Goal: Task Accomplishment & Management: Manage account settings

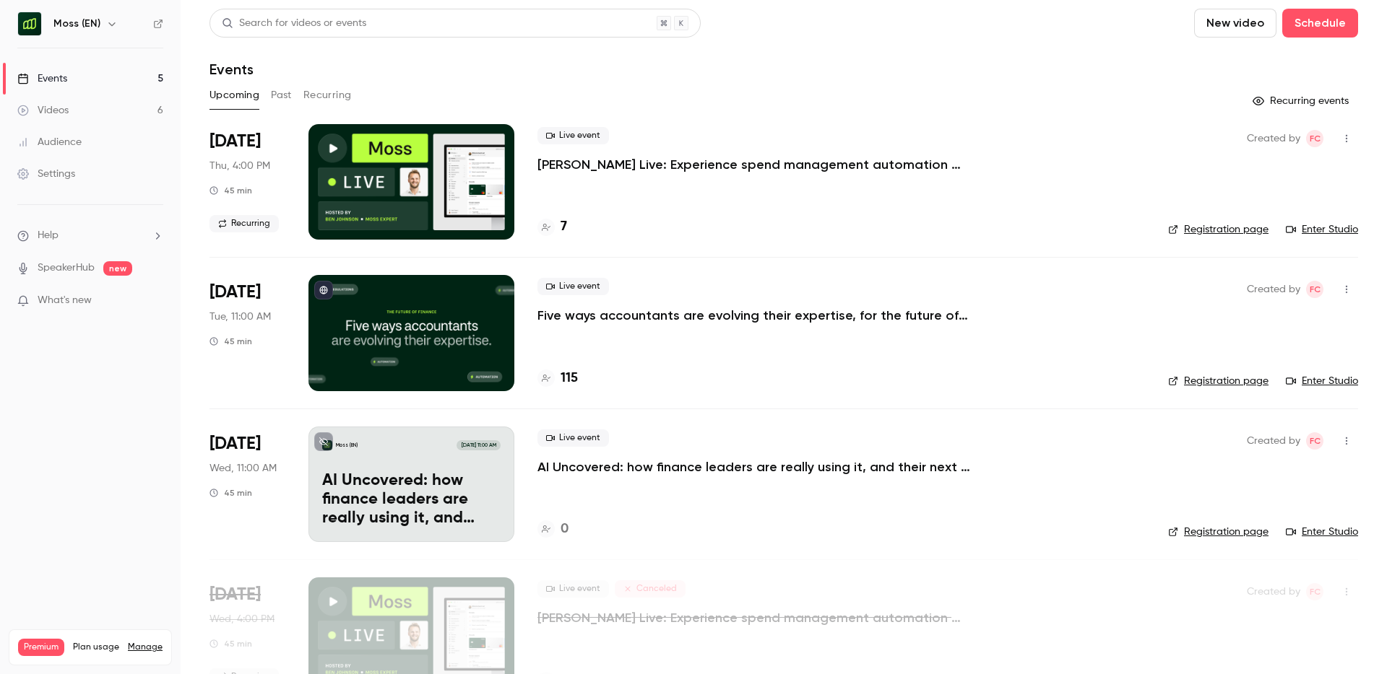
click at [64, 182] on link "Settings" at bounding box center [90, 174] width 181 height 32
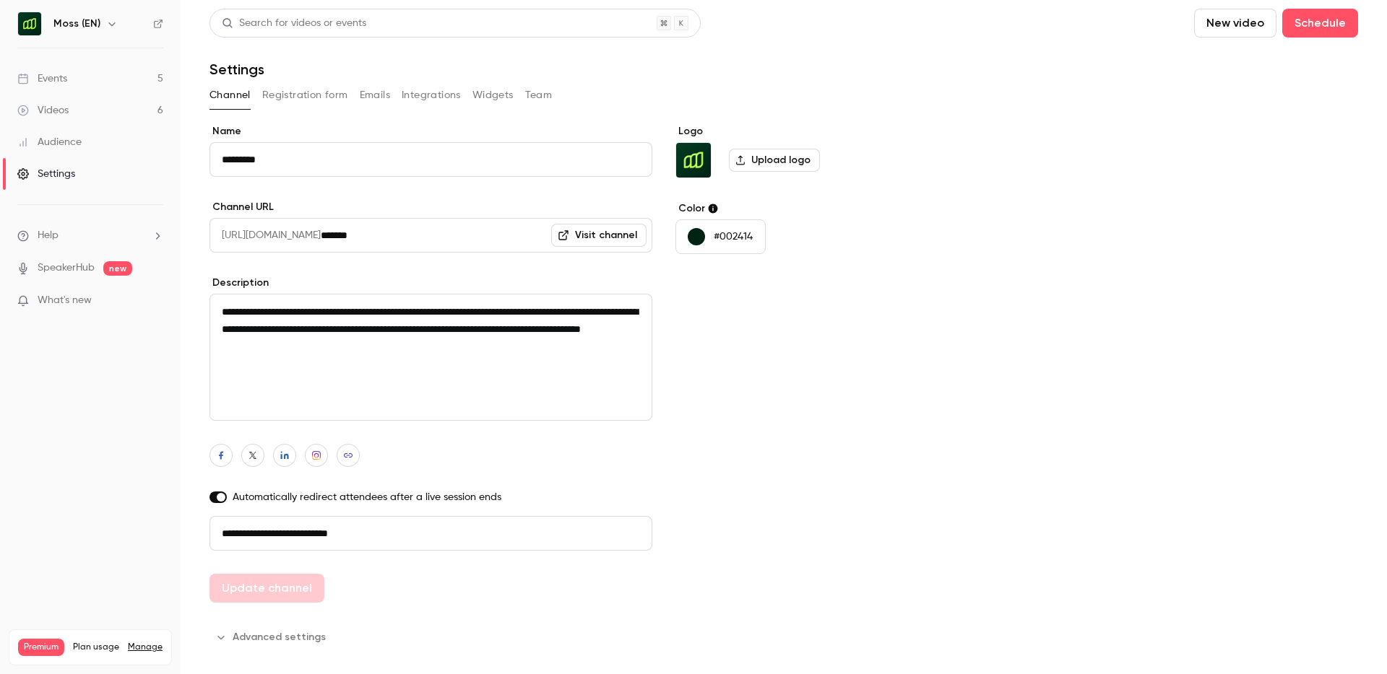
click at [542, 98] on button "Team" at bounding box center [538, 95] width 27 height 23
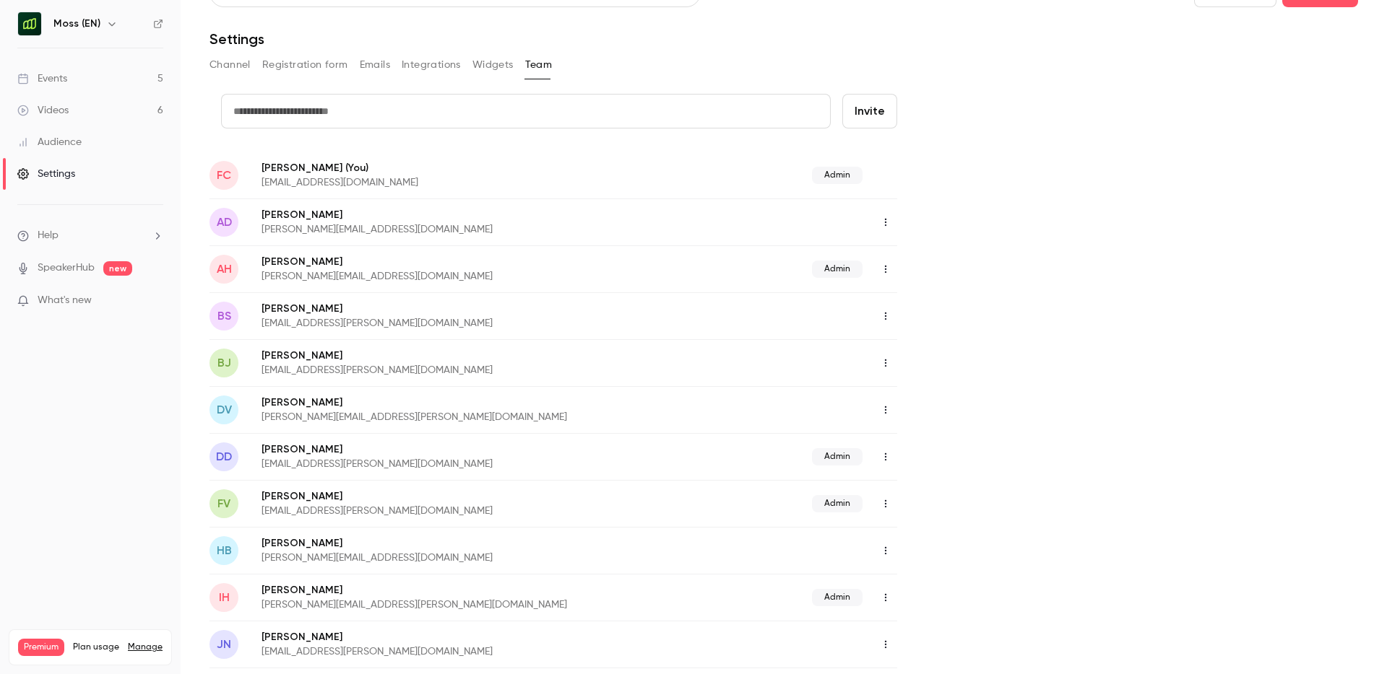
scroll to position [25, 0]
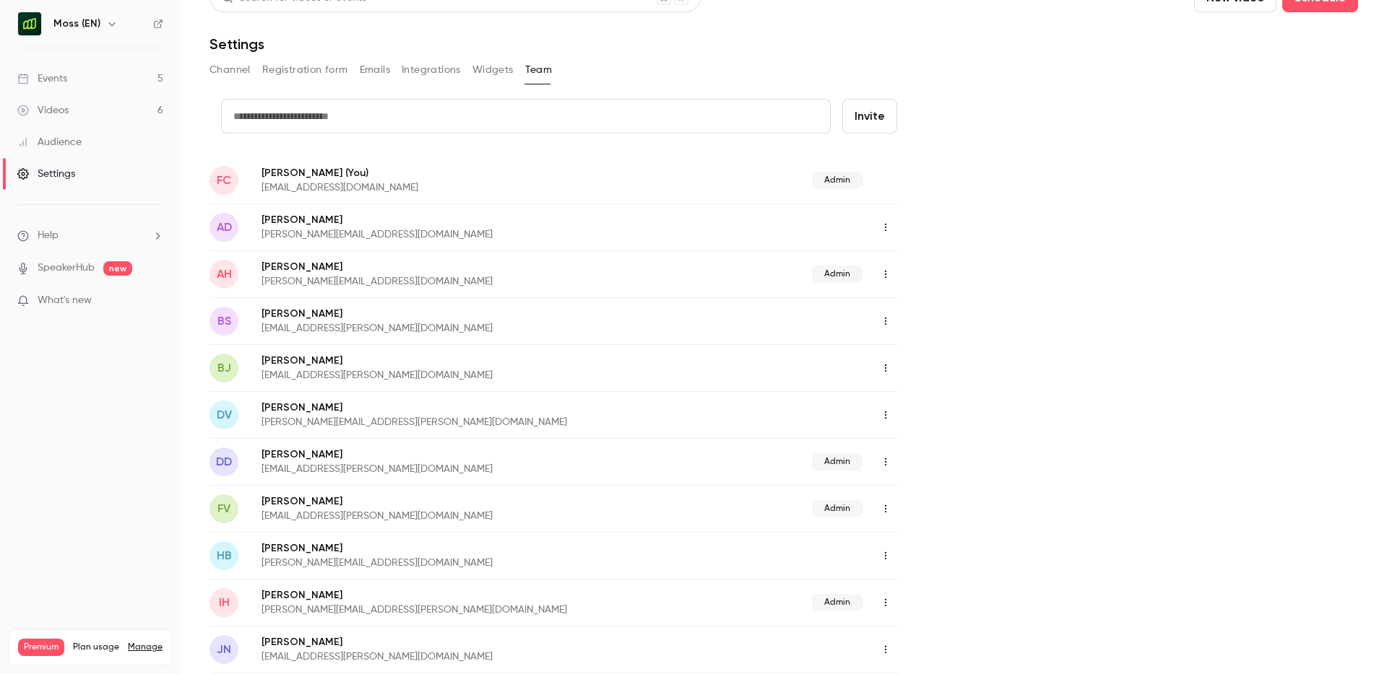
click at [847, 272] on span "Admin" at bounding box center [837, 274] width 51 height 17
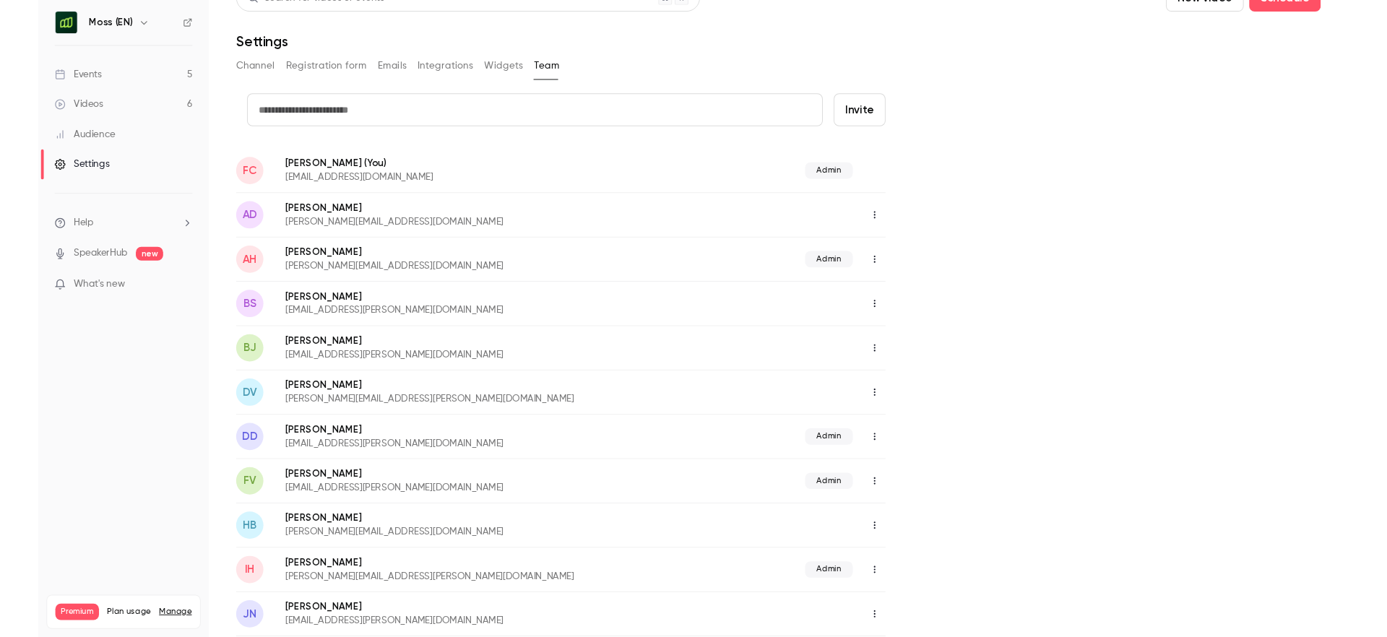
scroll to position [0, 0]
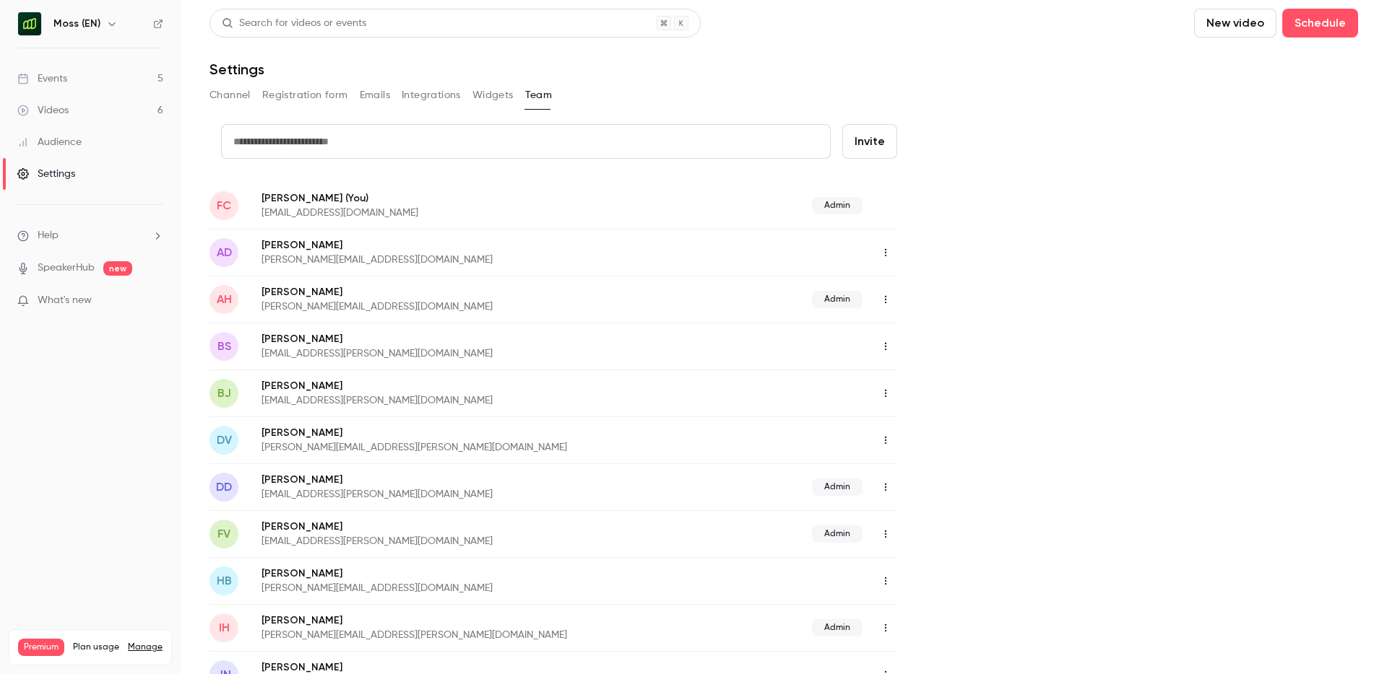
click at [84, 77] on link "Events 5" at bounding box center [90, 79] width 181 height 32
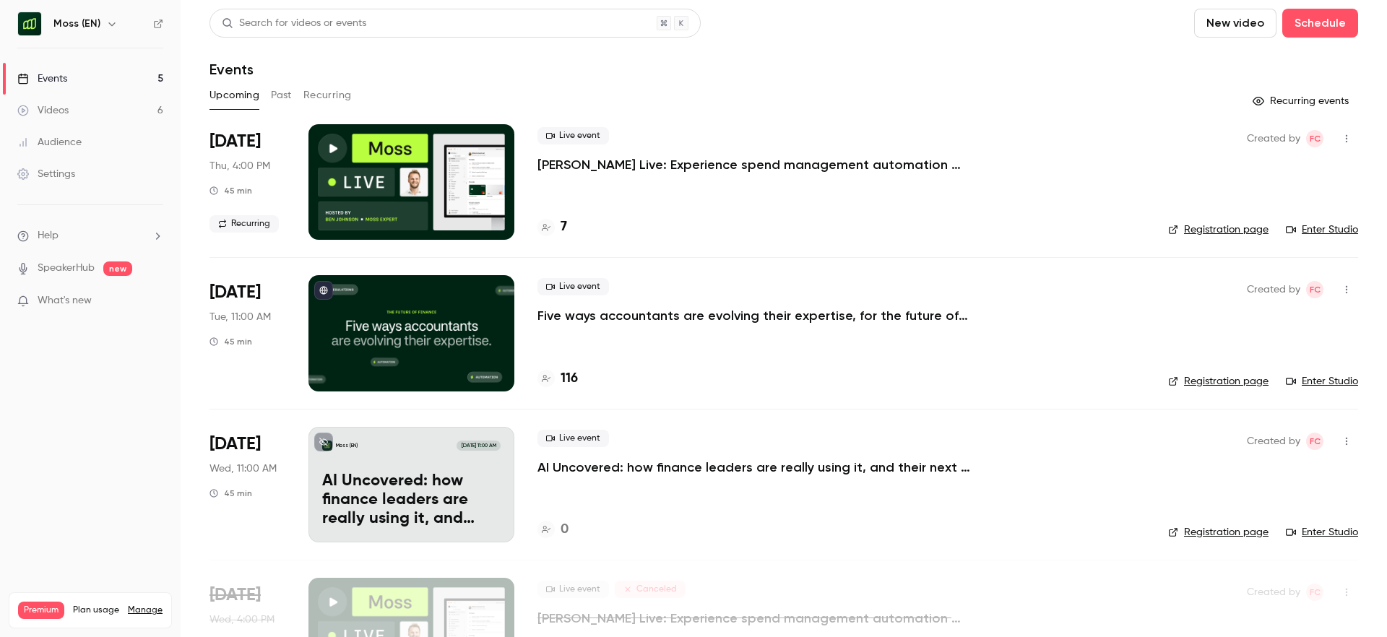
click at [107, 23] on icon "button" at bounding box center [112, 24] width 12 height 12
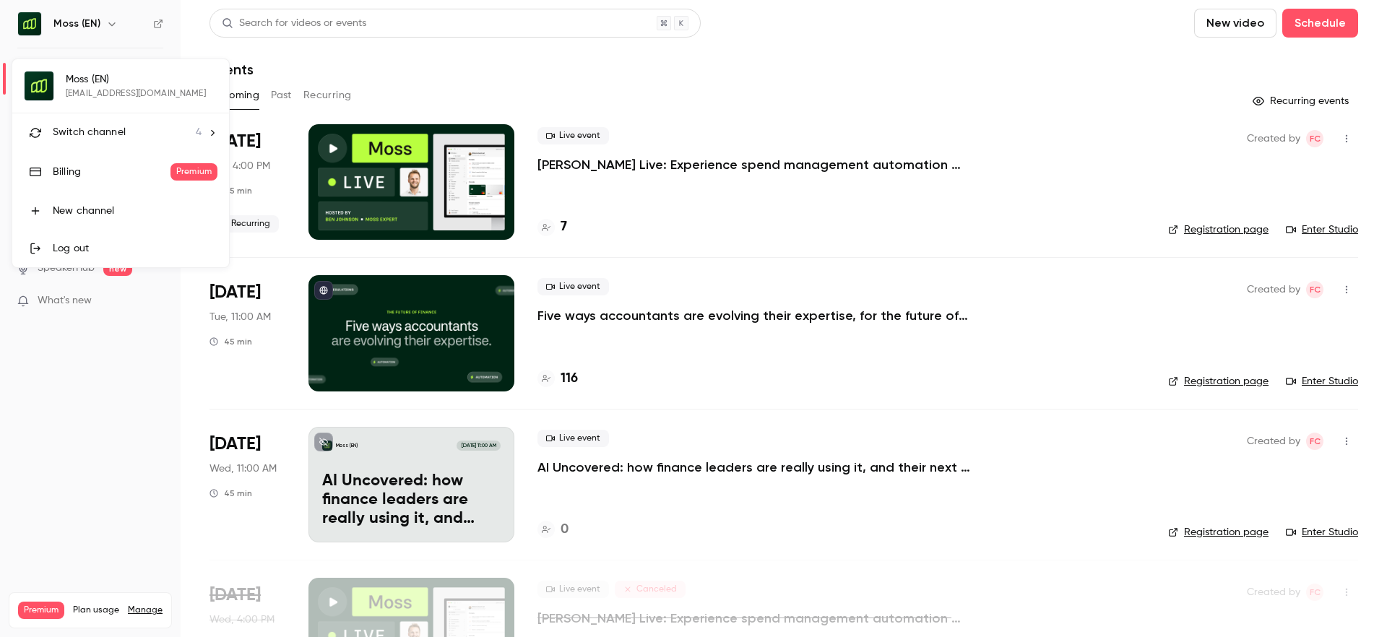
click at [103, 131] on span "Switch channel" at bounding box center [89, 132] width 73 height 15
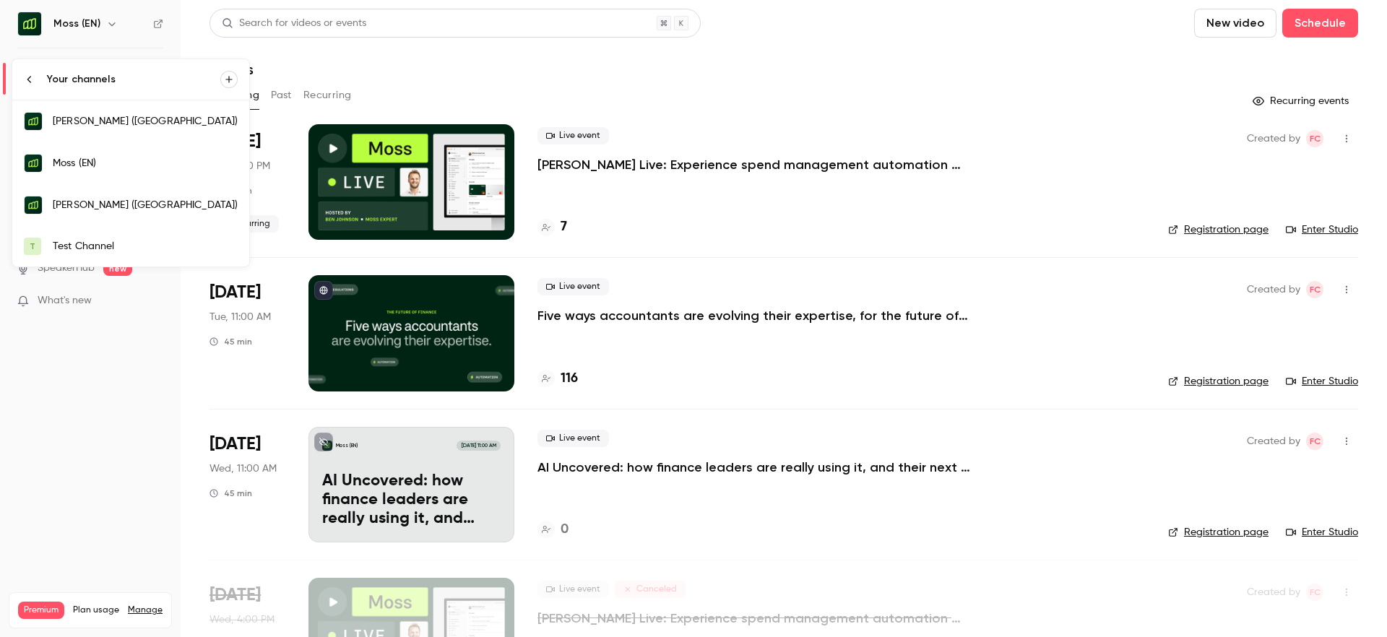
click at [412, 46] on div at bounding box center [693, 318] width 1387 height 637
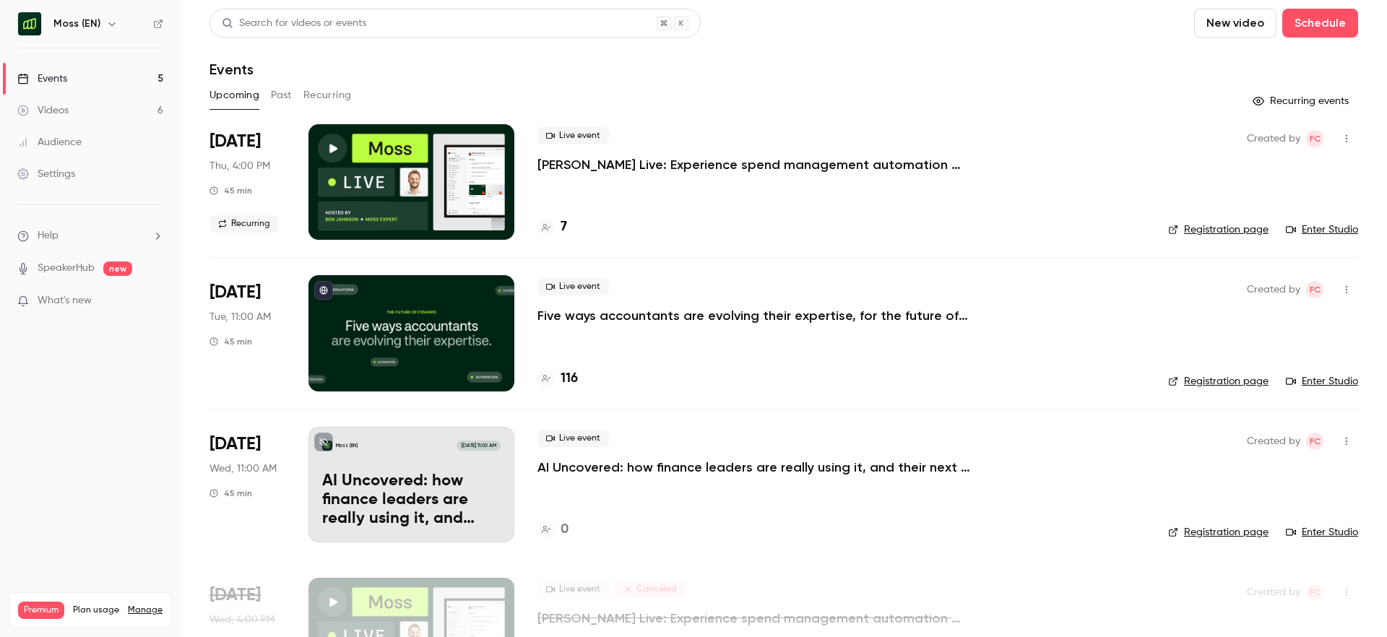
click at [106, 26] on icon "button" at bounding box center [112, 24] width 12 height 12
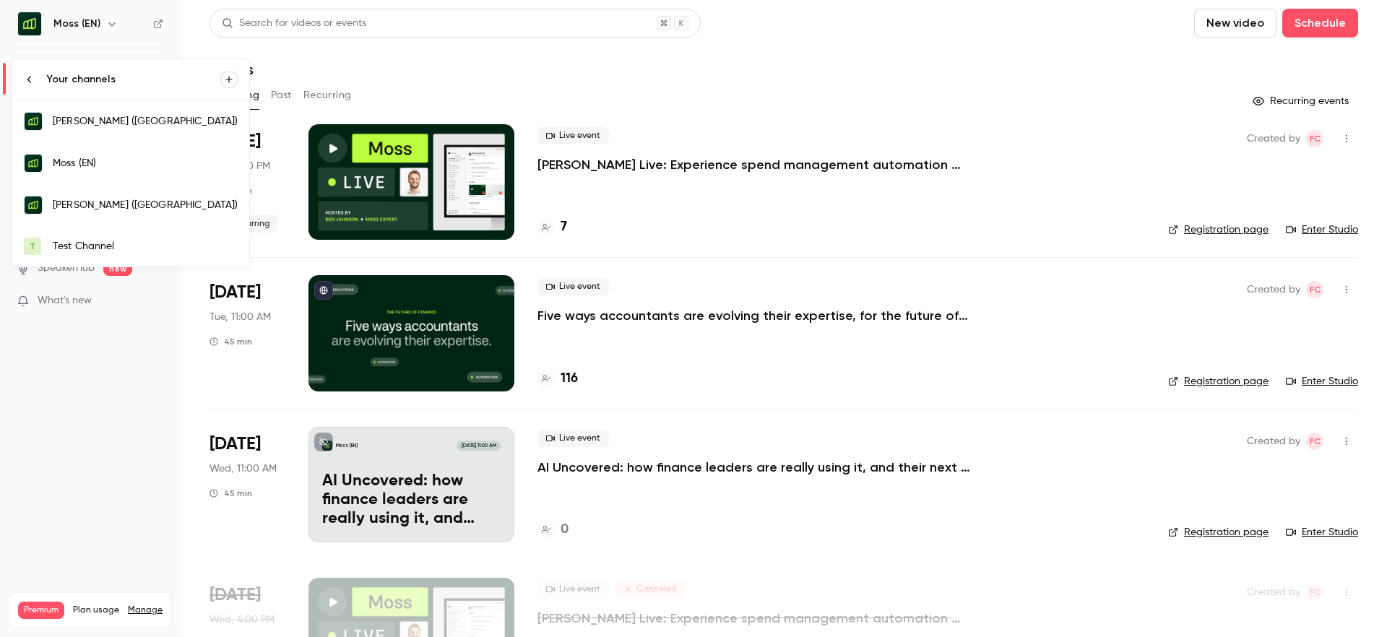
click at [84, 240] on div "Test Channel" at bounding box center [145, 246] width 185 height 14
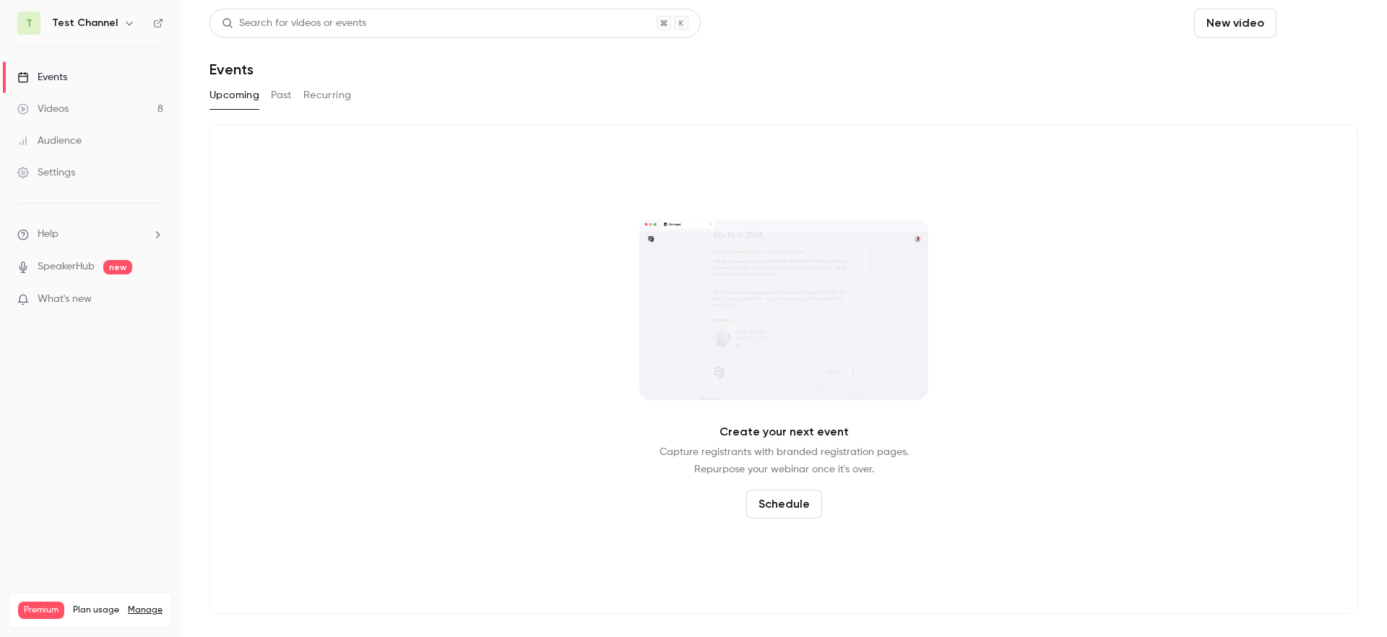
click at [1317, 26] on button "Schedule" at bounding box center [1320, 23] width 76 height 29
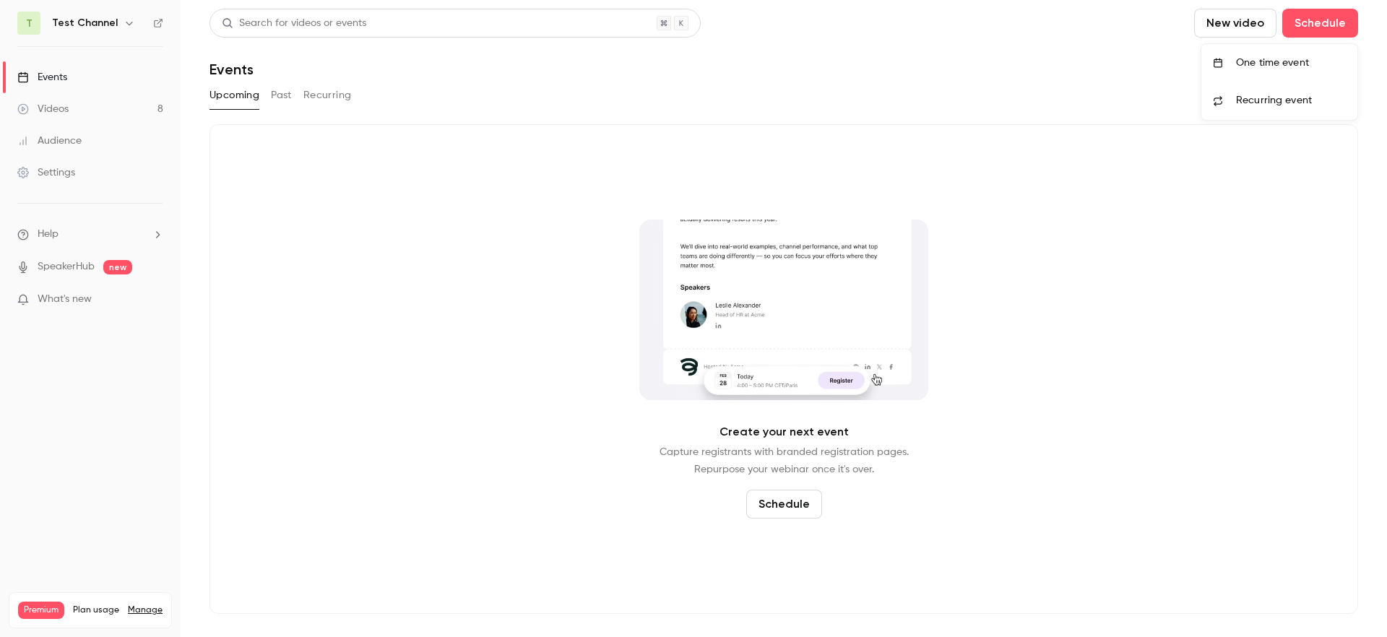
click at [1282, 71] on li "One time event" at bounding box center [1279, 63] width 156 height 38
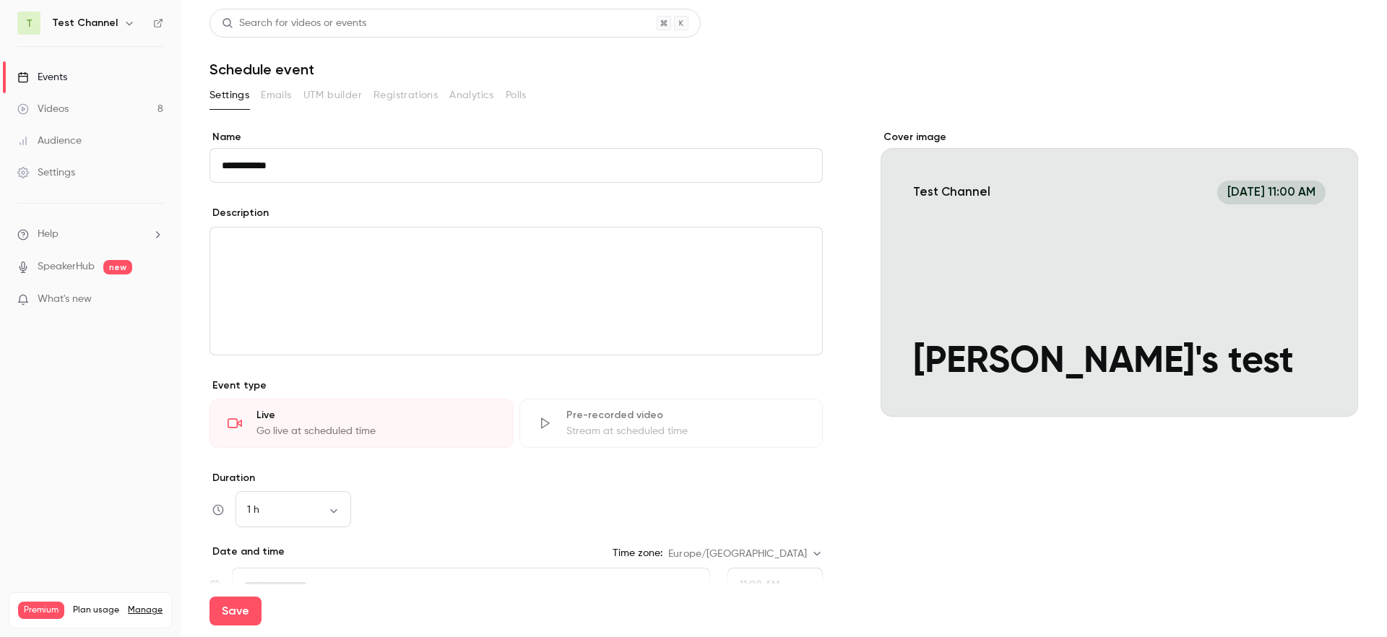
type input "**********"
click at [616, 269] on div "editor" at bounding box center [516, 290] width 612 height 127
click at [123, 26] on icon "button" at bounding box center [129, 23] width 12 height 12
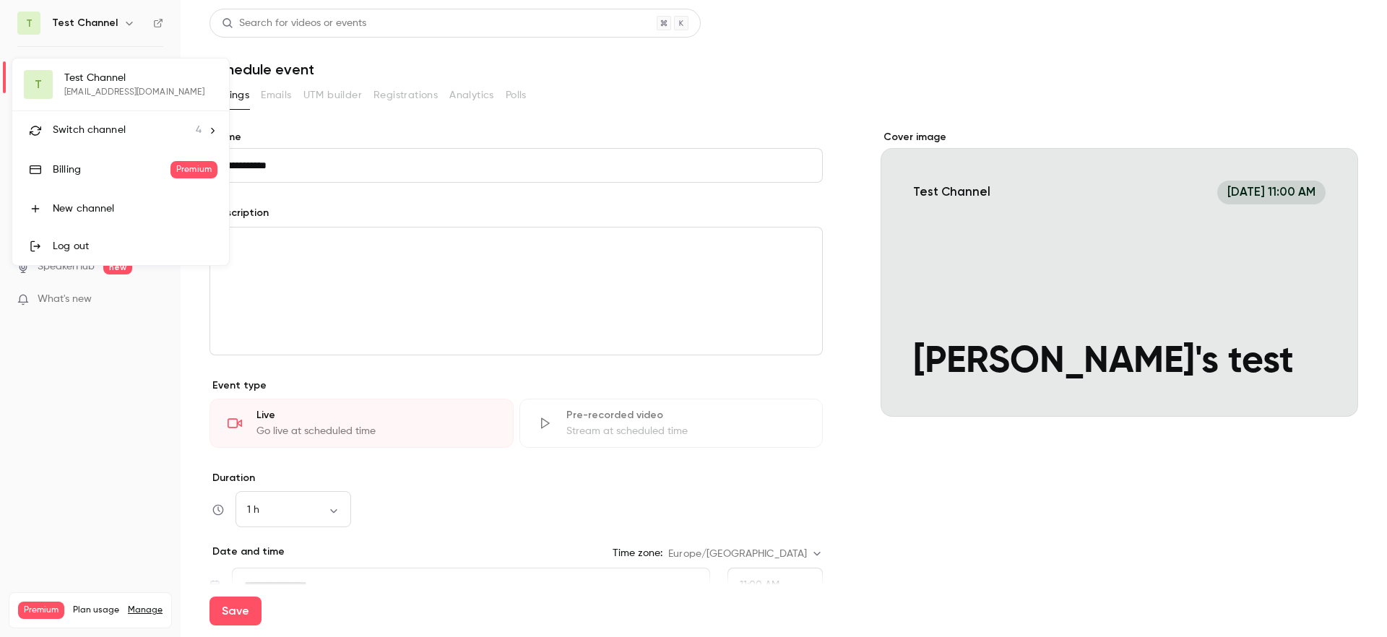
click at [100, 127] on span "Switch channel" at bounding box center [89, 130] width 73 height 15
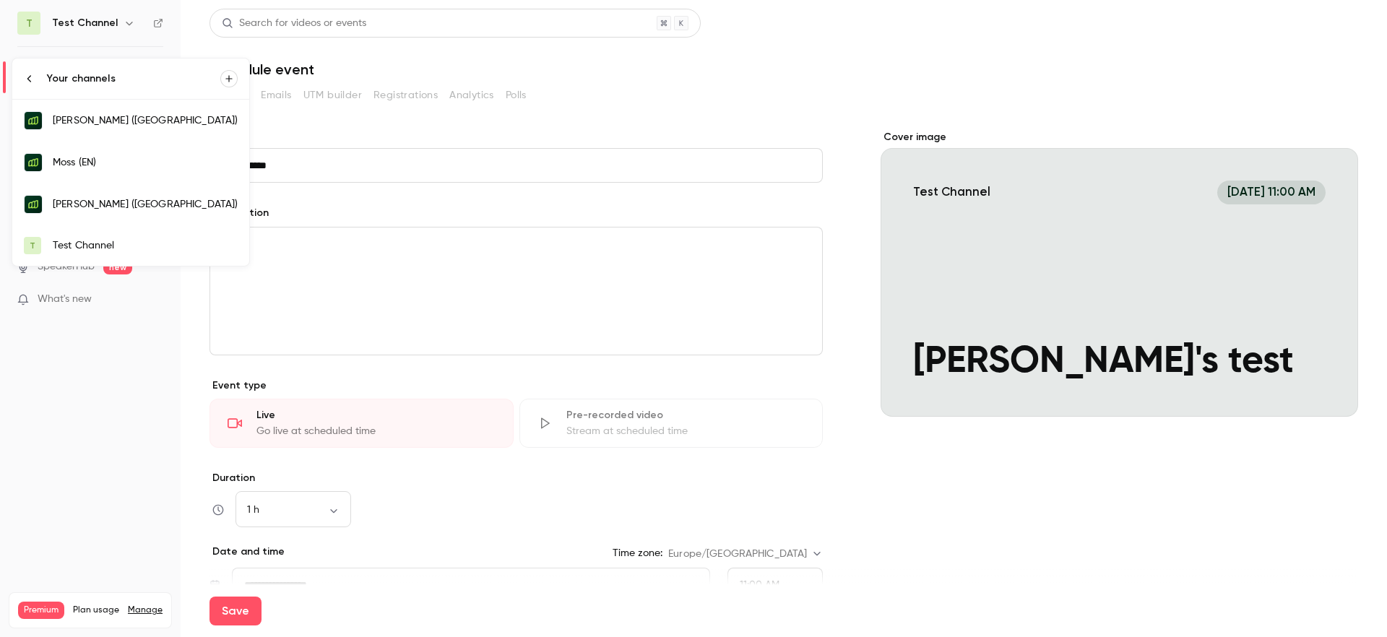
click at [92, 165] on div "Moss (EN)" at bounding box center [145, 162] width 185 height 14
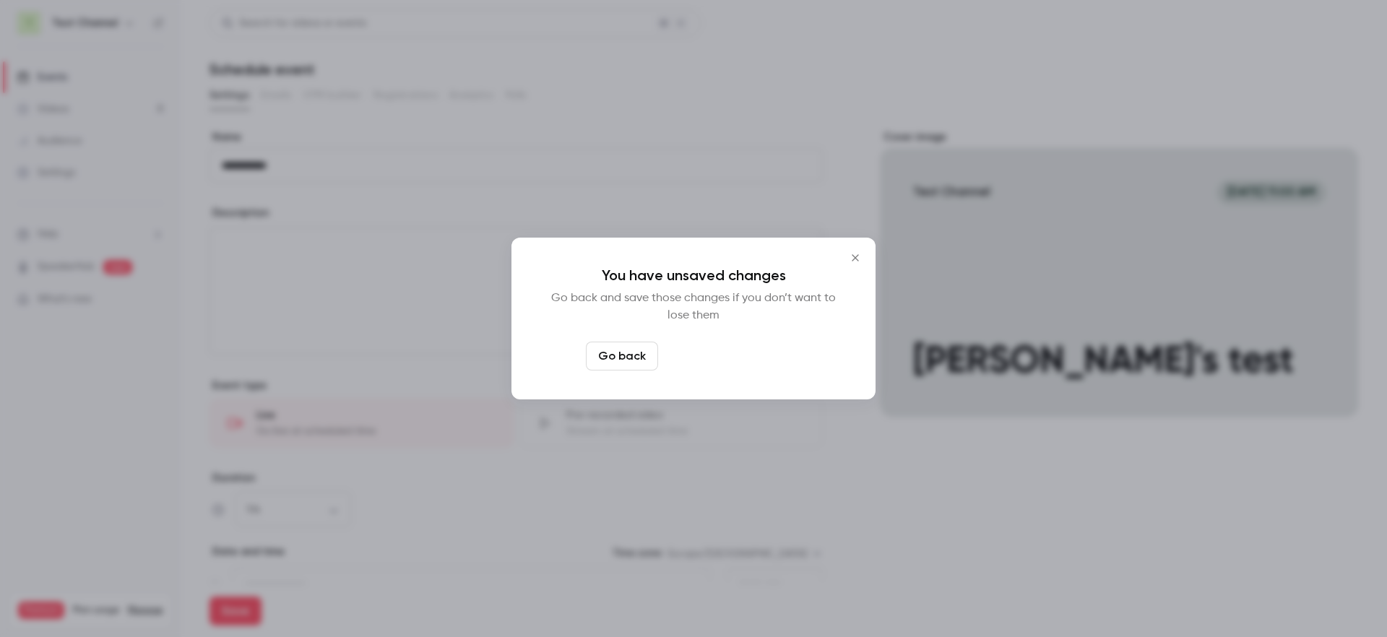
click at [727, 360] on button "Leave page anyway" at bounding box center [732, 356] width 137 height 29
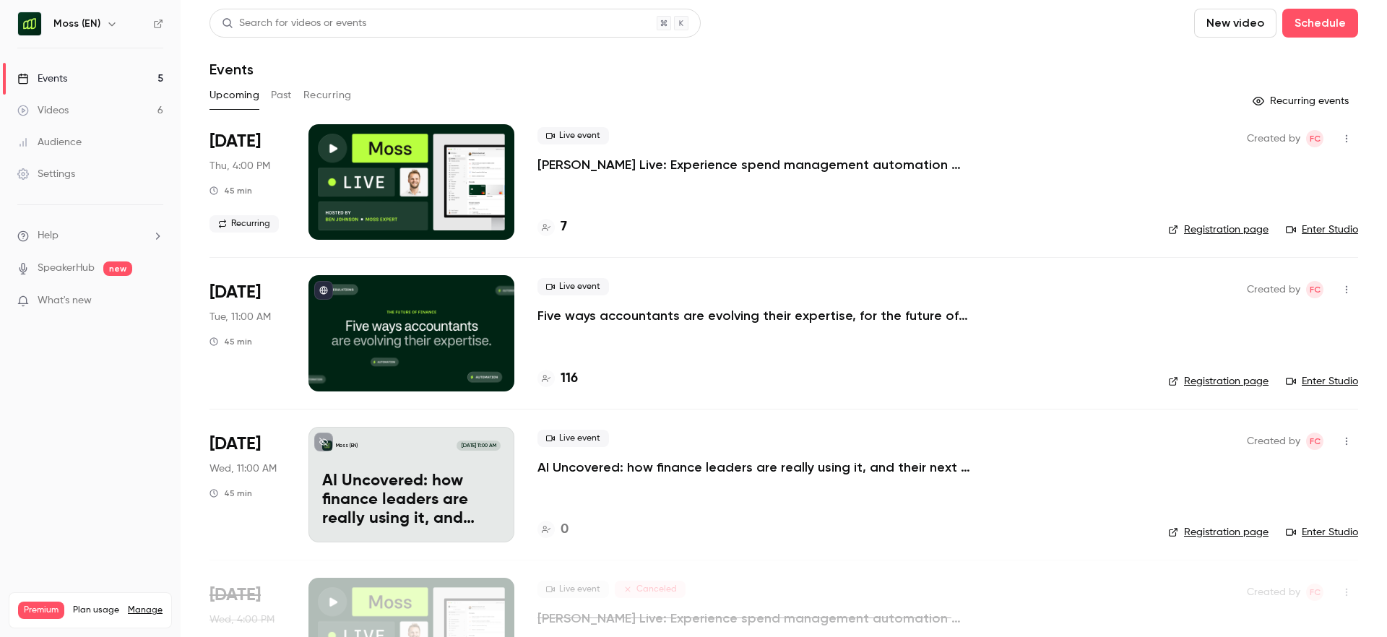
click at [722, 316] on p "Five ways accountants are evolving their expertise, for the future of finance" at bounding box center [753, 315] width 433 height 17
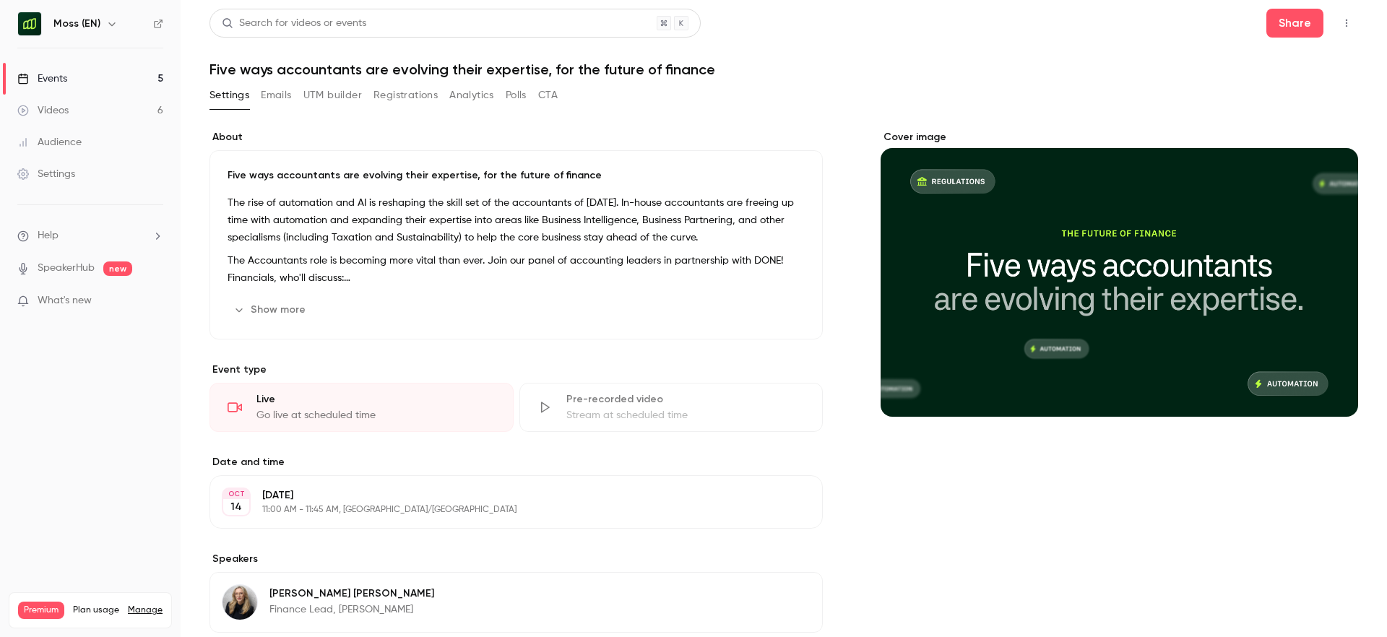
click at [281, 311] on button "Show more" at bounding box center [270, 309] width 87 height 23
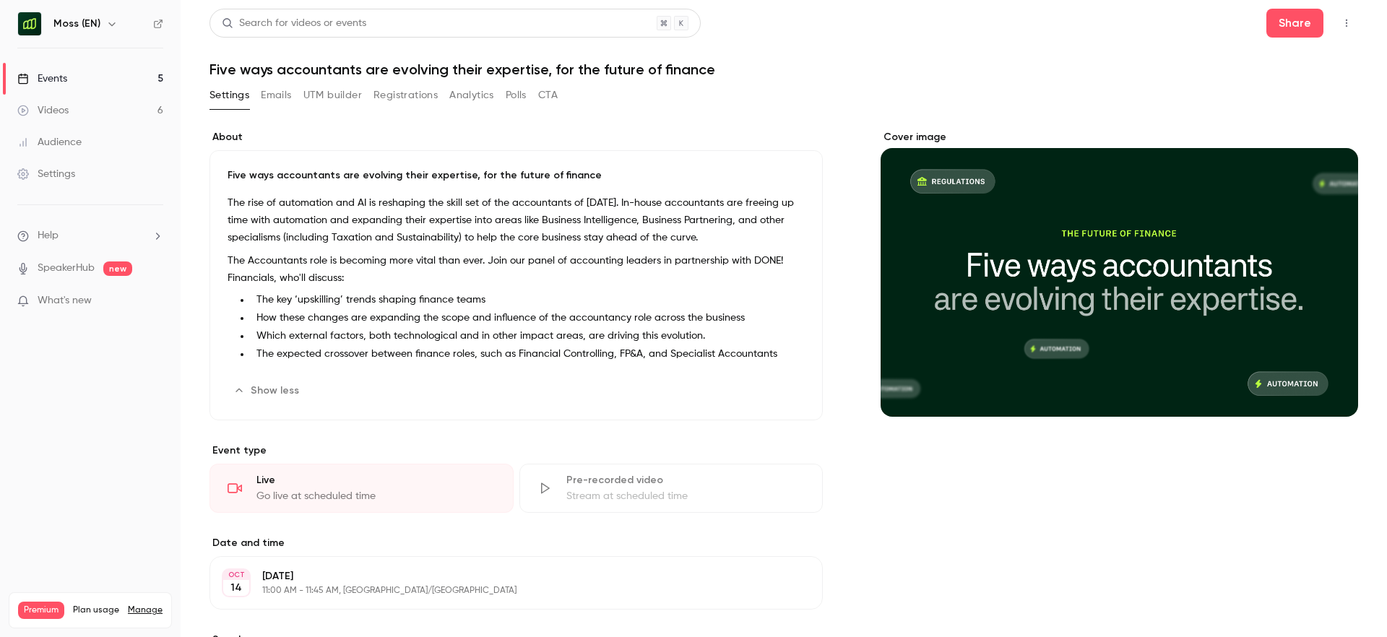
click at [278, 96] on button "Emails" at bounding box center [276, 95] width 30 height 23
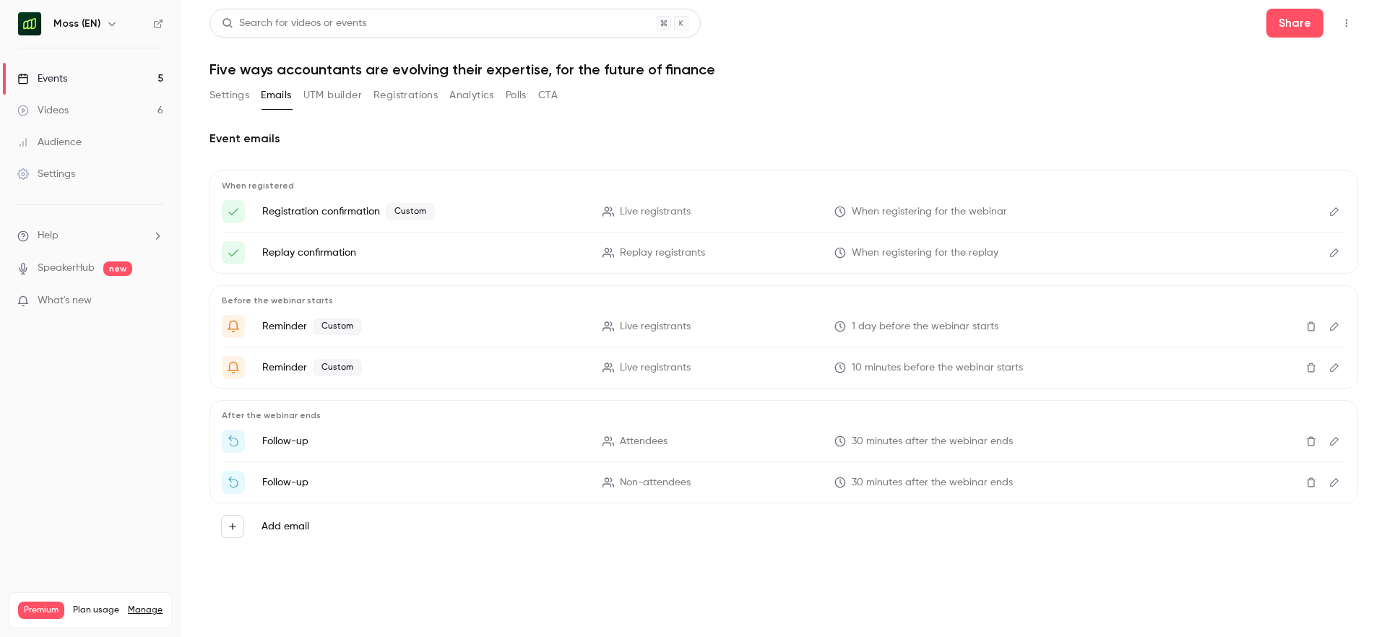
click at [1335, 213] on icon "Edit" at bounding box center [1334, 212] width 12 height 10
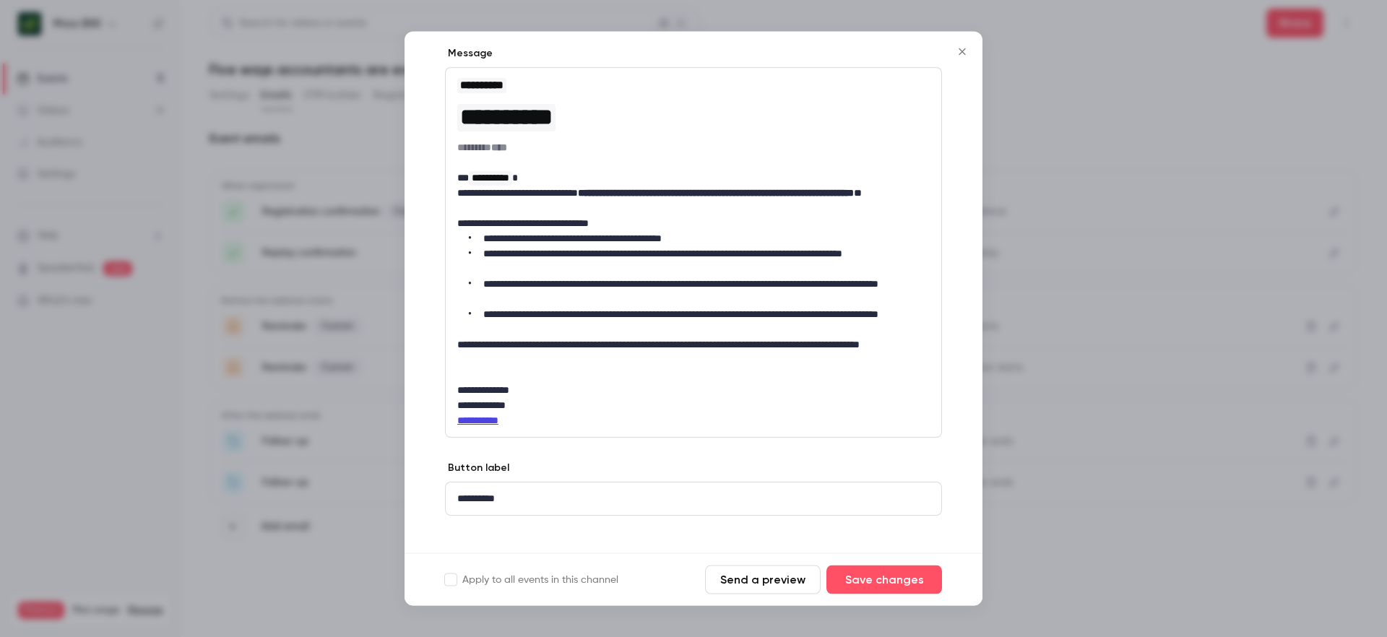
scroll to position [165, 0]
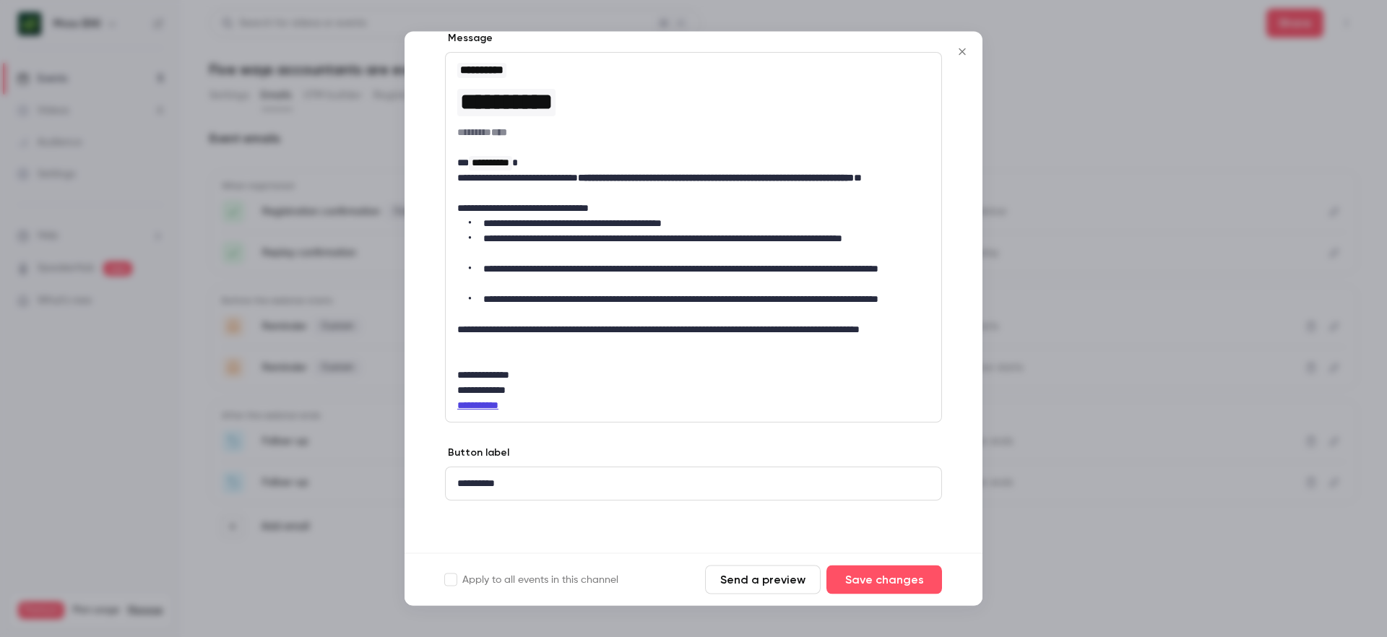
click at [960, 55] on icon "Close" at bounding box center [961, 52] width 17 height 12
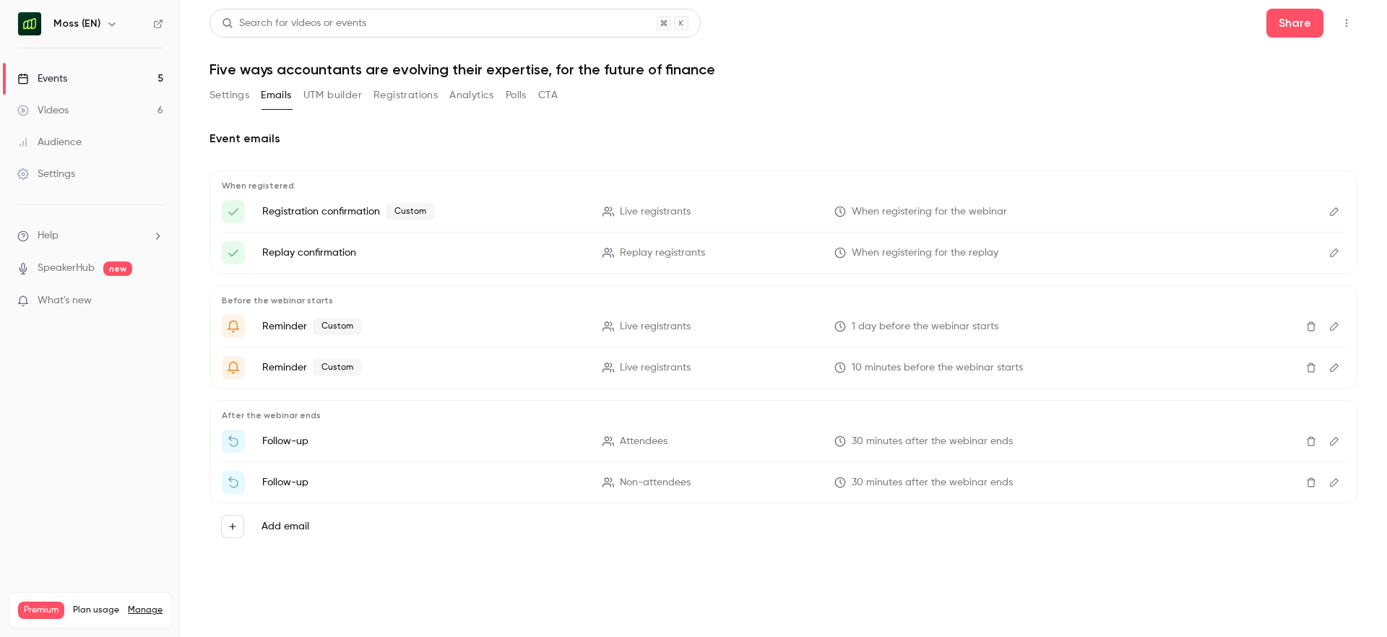
click at [103, 22] on button "button" at bounding box center [111, 23] width 17 height 17
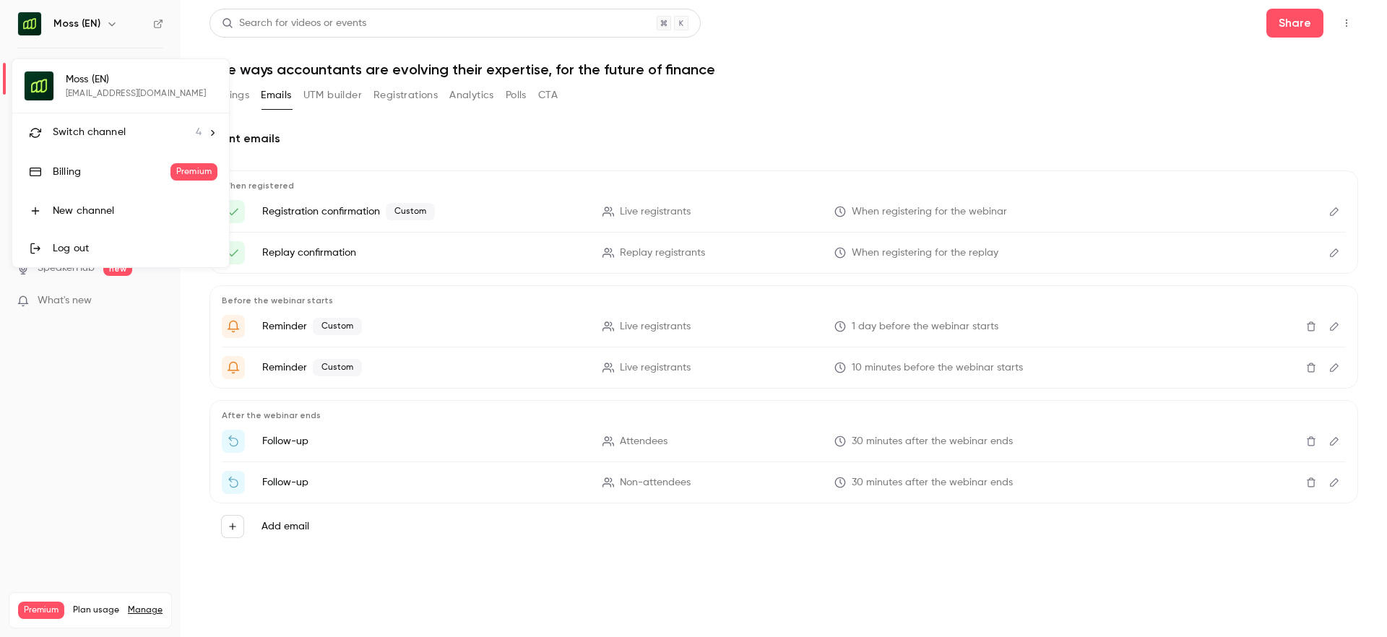
click at [84, 126] on span "Switch channel" at bounding box center [89, 132] width 73 height 15
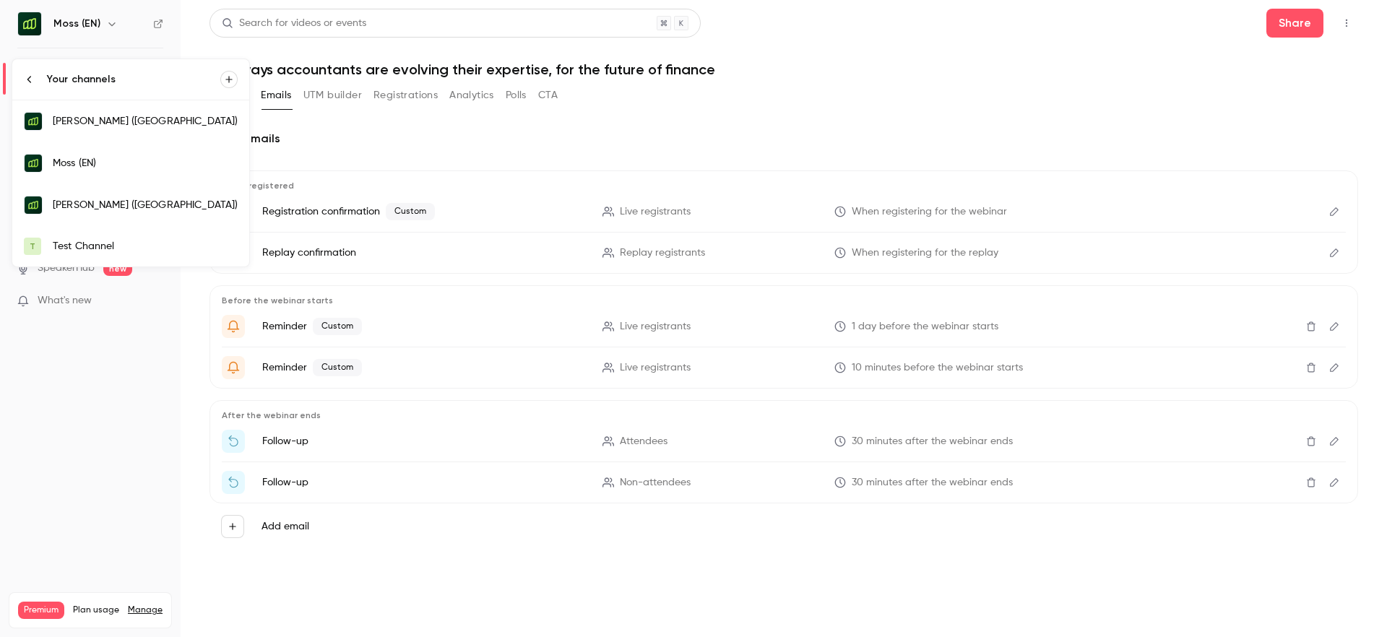
click at [86, 160] on div "Moss (EN)" at bounding box center [145, 163] width 185 height 14
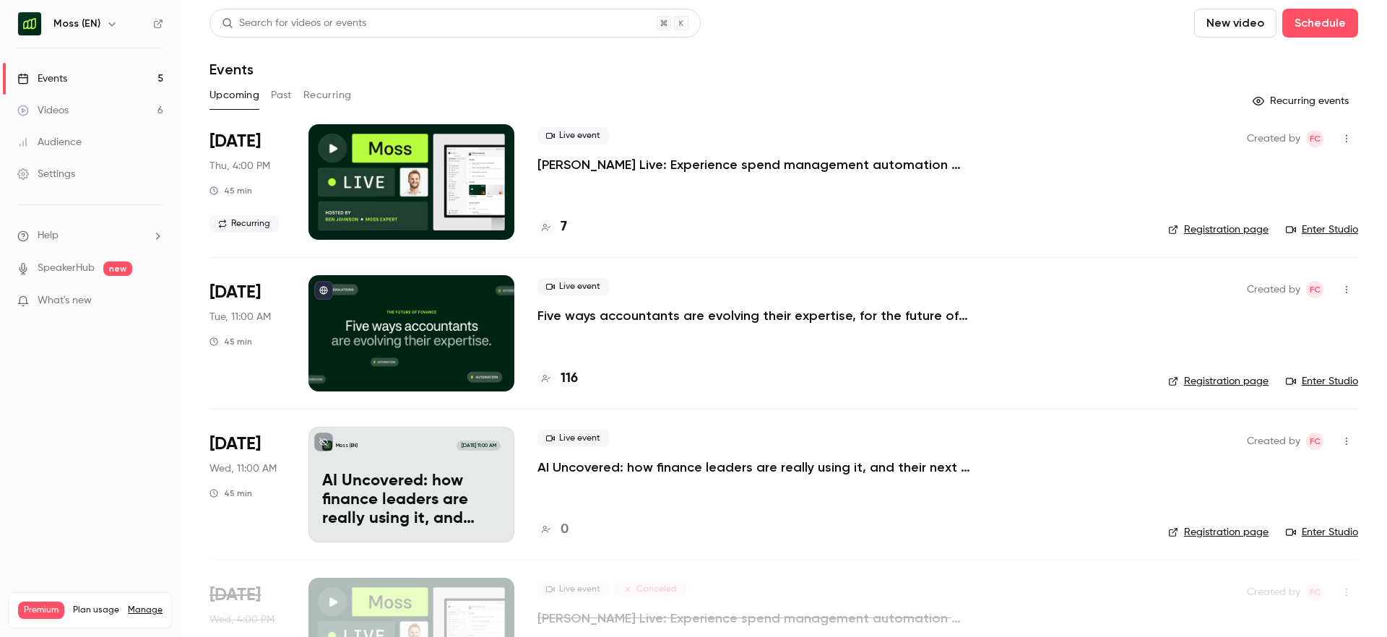
click at [277, 99] on button "Past" at bounding box center [281, 95] width 21 height 23
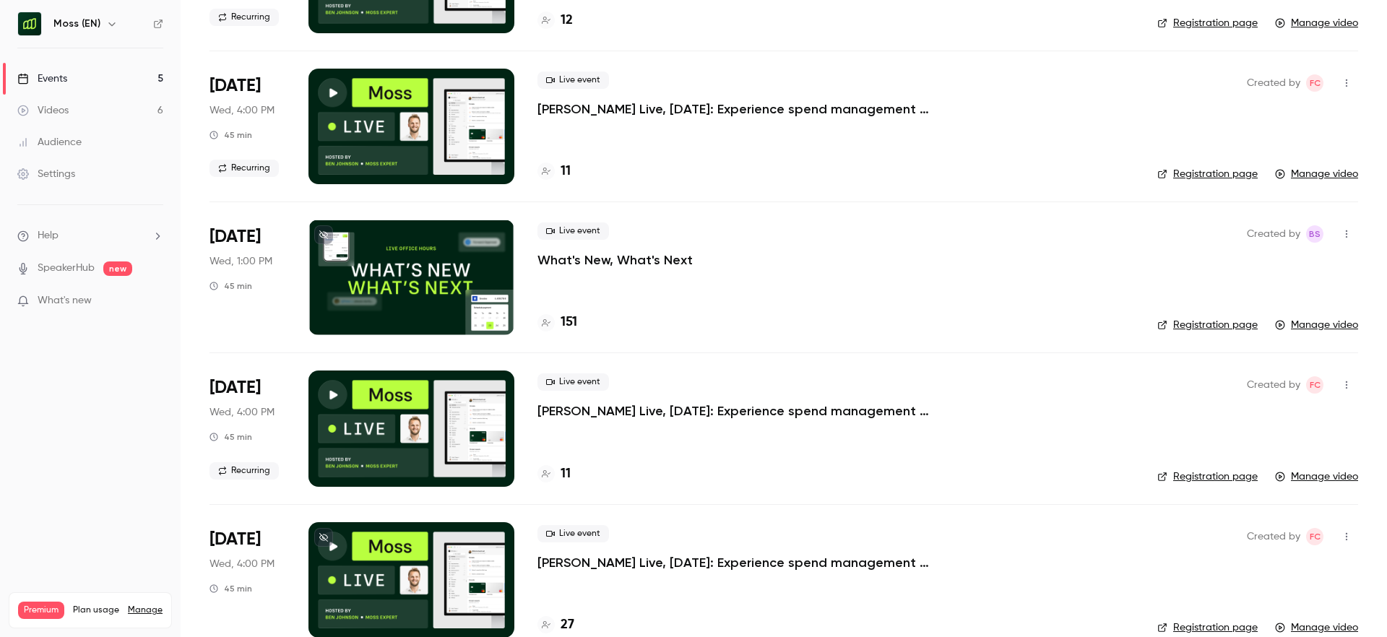
scroll to position [536, 0]
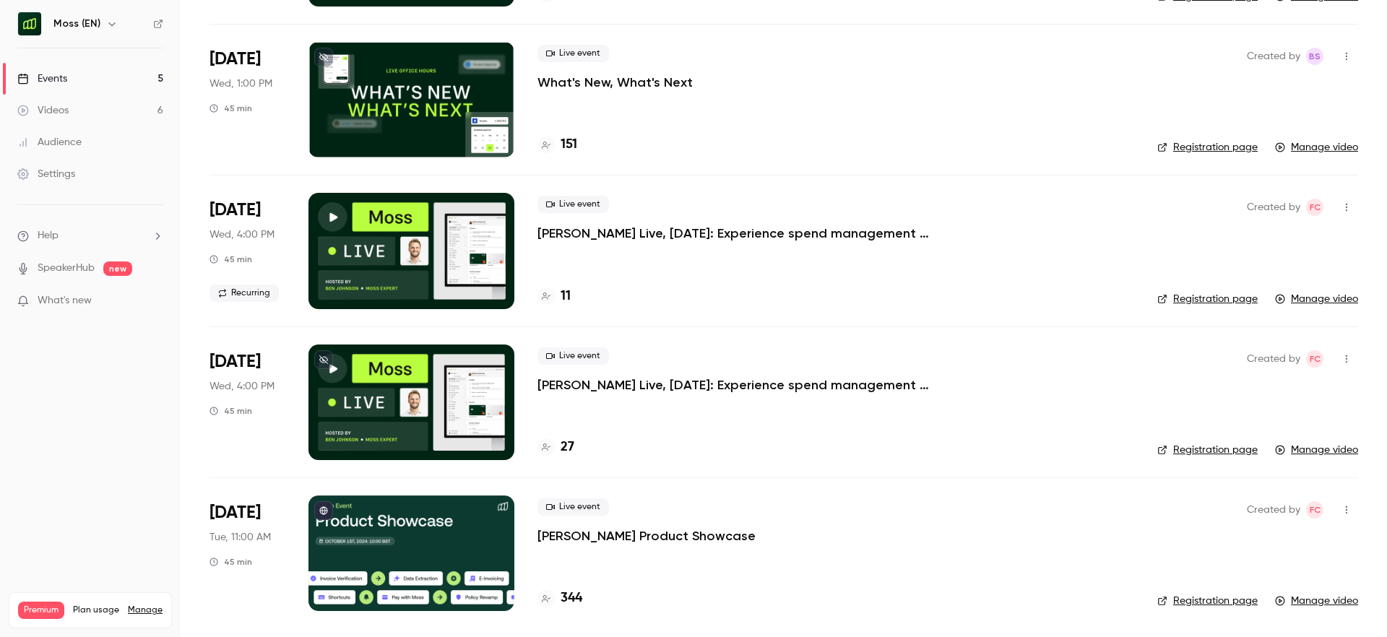
click at [657, 82] on p "What's New, What's Next" at bounding box center [614, 82] width 155 height 17
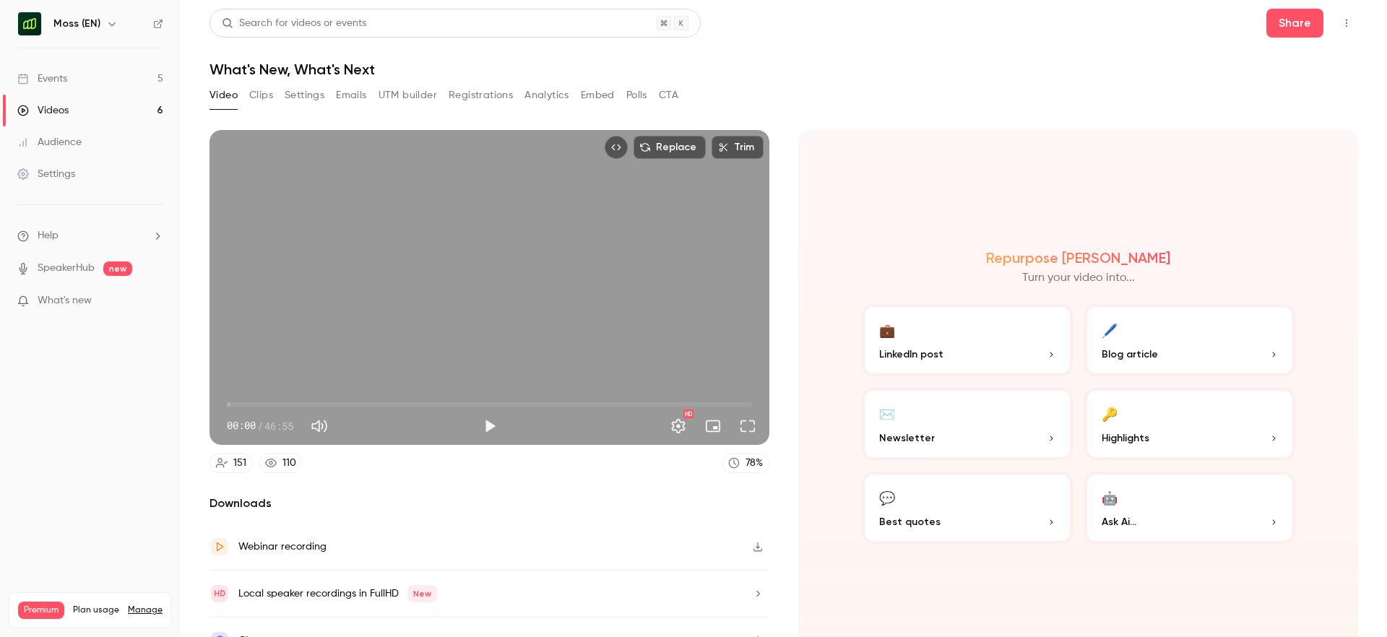
click at [259, 98] on button "Clips" at bounding box center [261, 95] width 24 height 23
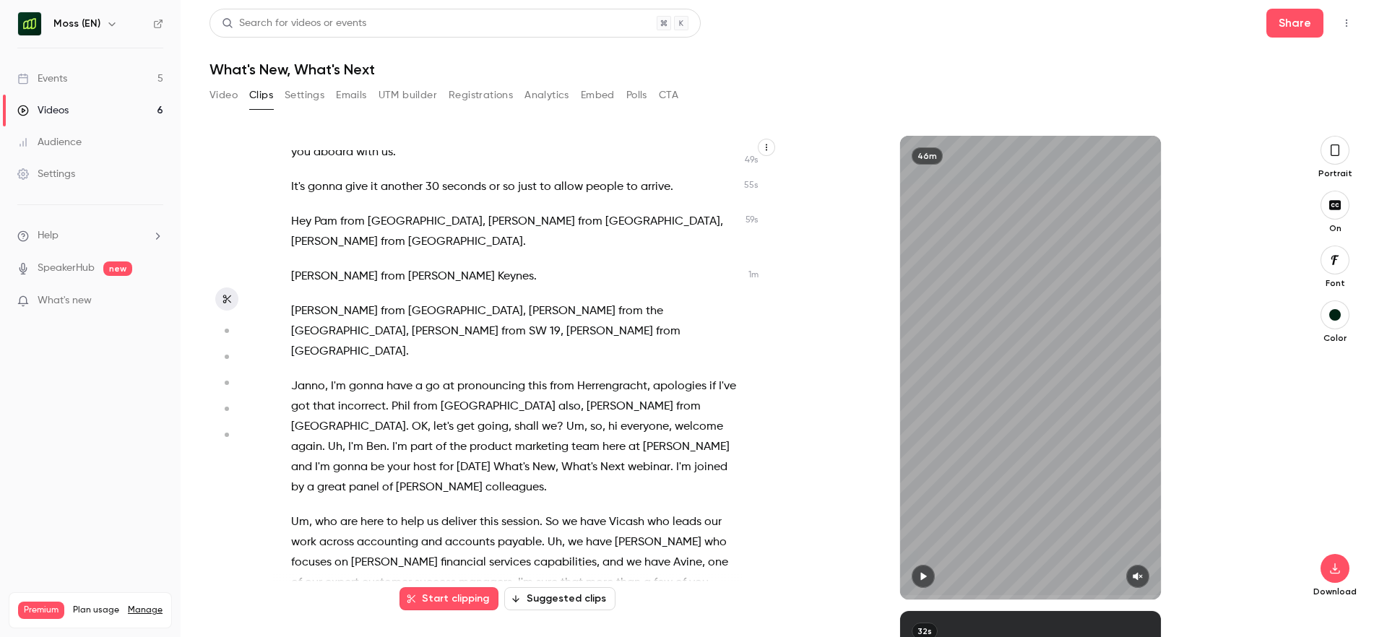
scroll to position [256, 0]
click at [1340, 159] on button "button" at bounding box center [1334, 150] width 29 height 29
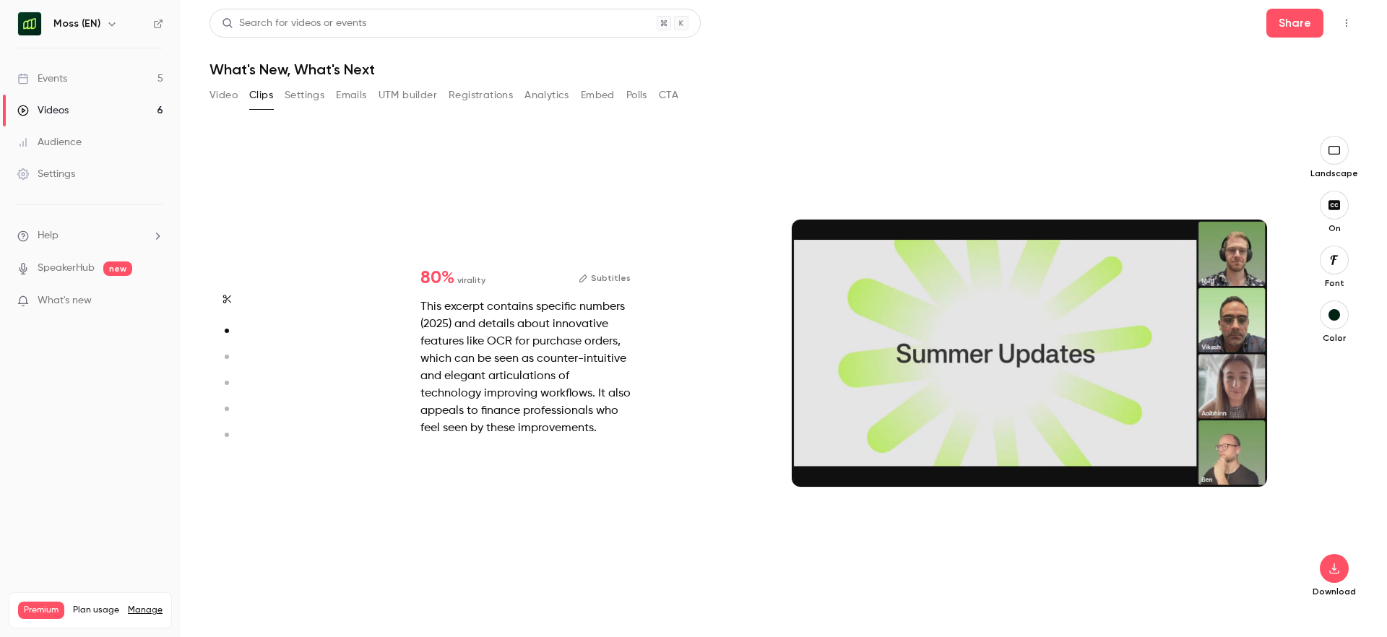
scroll to position [475, 0]
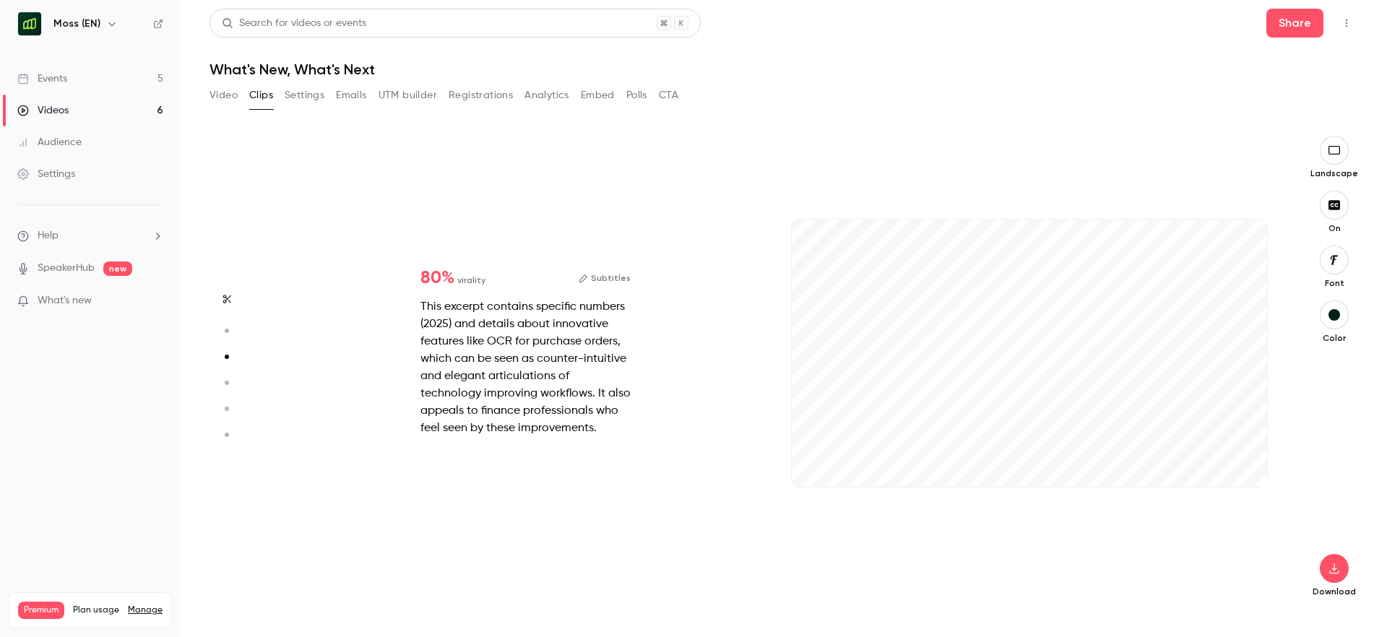
type input "*"
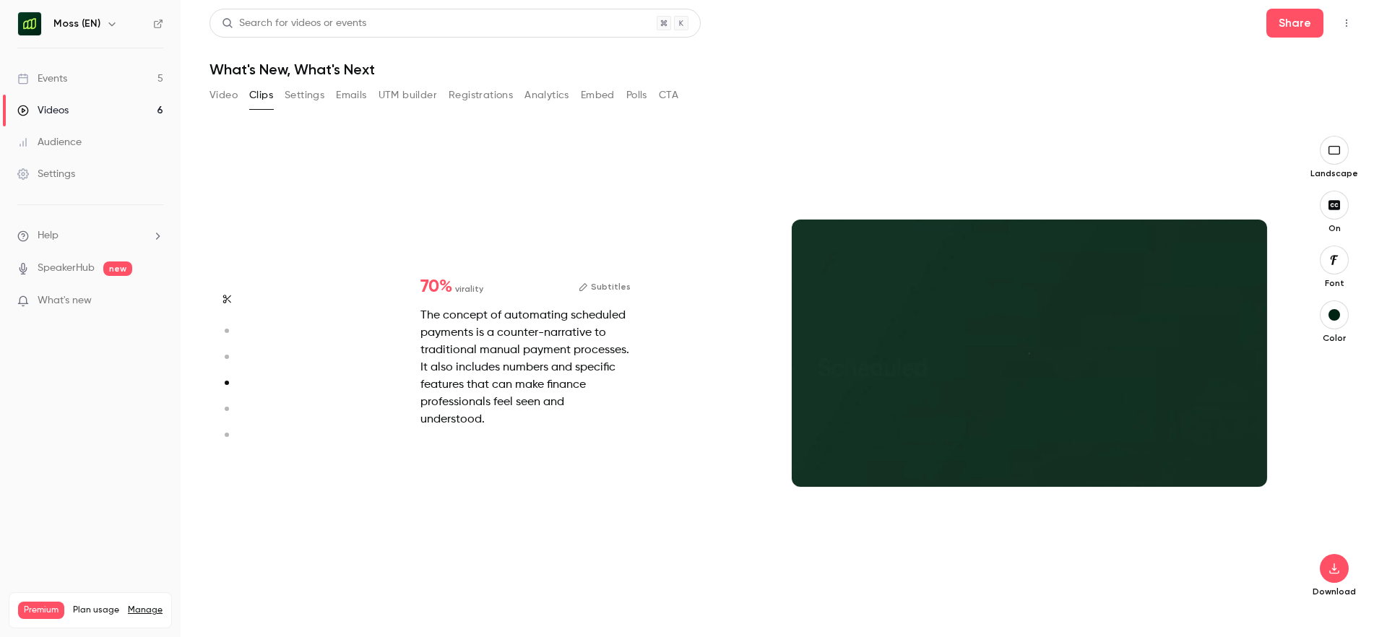
scroll to position [1426, 0]
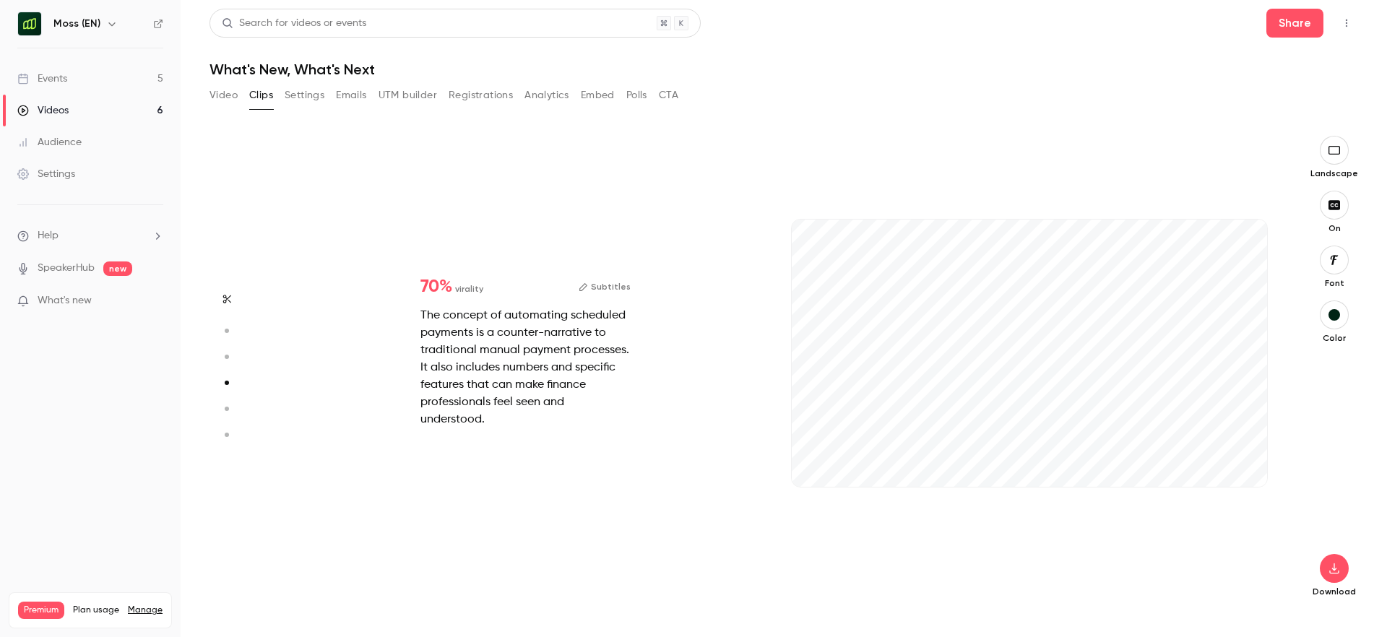
type input "*"
click at [550, 102] on button "Analytics" at bounding box center [546, 95] width 45 height 23
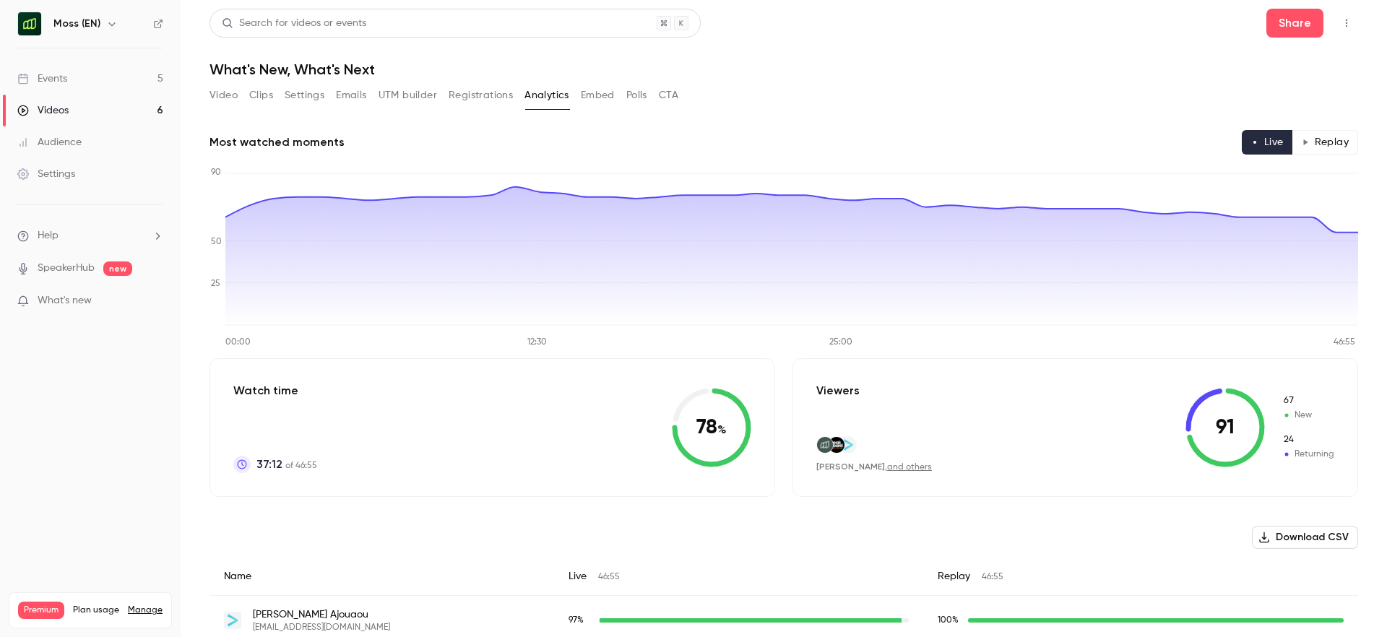
click at [640, 94] on button "Polls" at bounding box center [636, 95] width 21 height 23
